Goal: Information Seeking & Learning: Learn about a topic

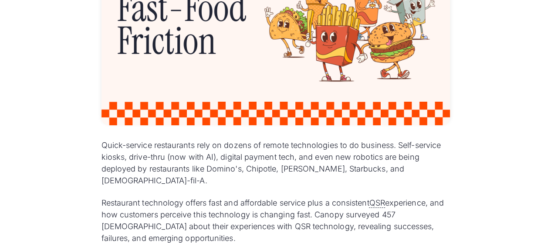
scroll to position [305, 0]
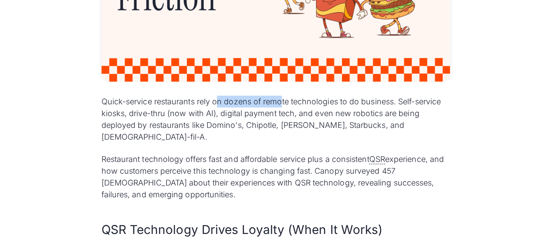
drag, startPoint x: 219, startPoint y: 95, endPoint x: 301, endPoint y: 111, distance: 83.7
click at [300, 110] on p "Quick-service restaurants rely on dozens of remote technologies to do business.…" at bounding box center [275, 118] width 348 height 47
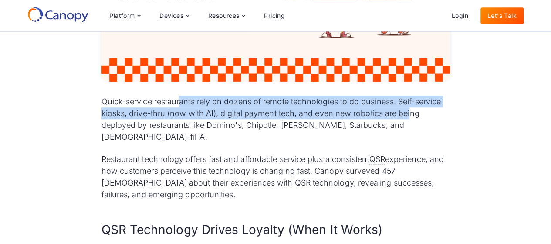
drag, startPoint x: 193, startPoint y: 100, endPoint x: 409, endPoint y: 112, distance: 217.3
click at [409, 112] on p "Quick-service restaurants rely on dozens of remote technologies to do business.…" at bounding box center [275, 118] width 348 height 47
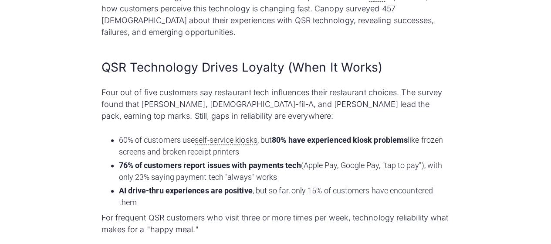
scroll to position [479, 0]
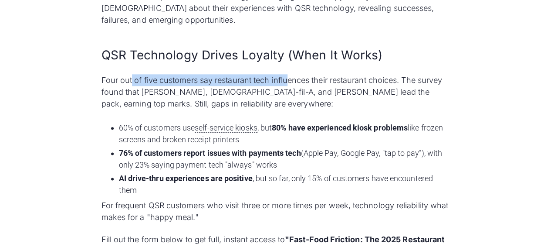
drag, startPoint x: 145, startPoint y: 74, endPoint x: 301, endPoint y: 74, distance: 155.1
click at [297, 75] on p "Four out of five customers say restaurant tech influences their restaurant choi…" at bounding box center [275, 91] width 348 height 35
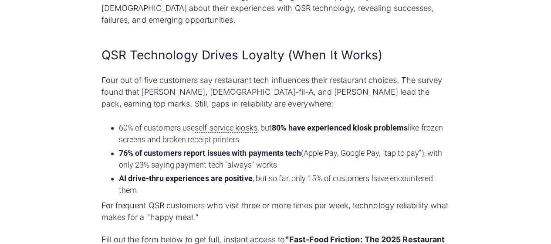
click at [311, 85] on p "Four out of five customers say restaurant tech influences their restaurant choi…" at bounding box center [275, 91] width 348 height 35
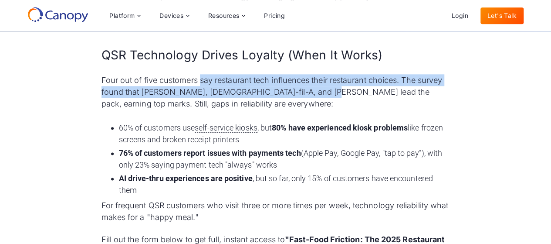
drag, startPoint x: 251, startPoint y: 69, endPoint x: 315, endPoint y: 80, distance: 64.6
click at [314, 80] on div "Quick-service restaurants rely on dozens of remote technologies to do business.…" at bounding box center [275, 88] width 348 height 335
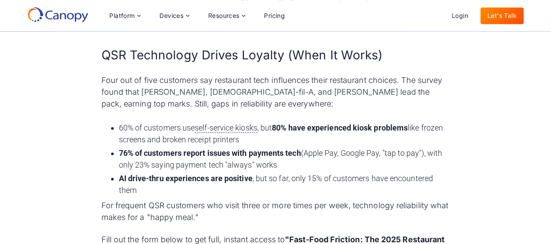
click at [330, 98] on div "Quick-service restaurants rely on dozens of remote technologies to do business.…" at bounding box center [275, 88] width 348 height 335
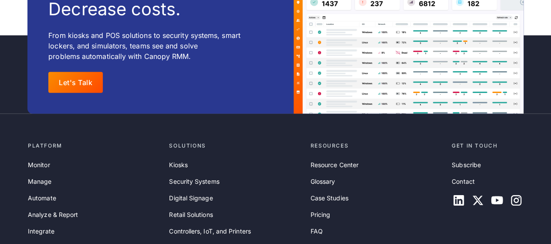
scroll to position [1089, 0]
